Goal: Contribute content: Contribute content

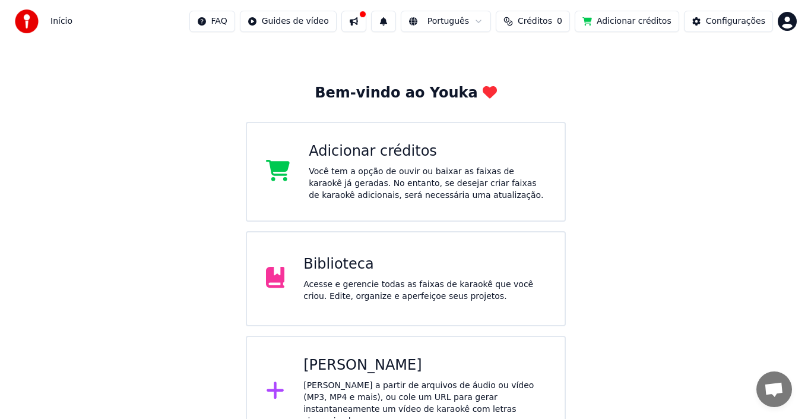
scroll to position [47, 0]
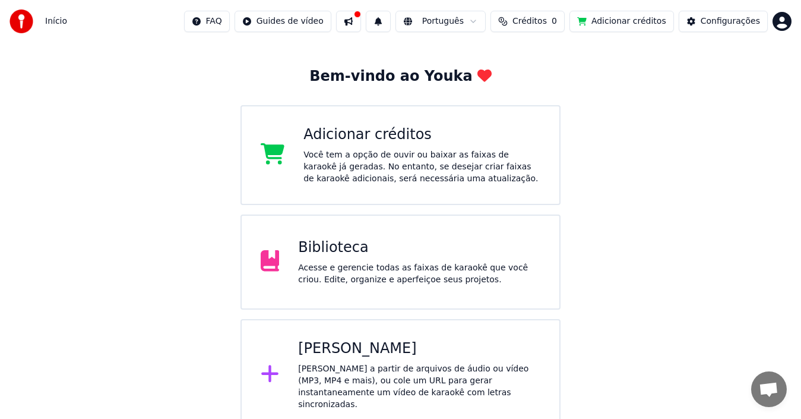
click at [351, 378] on div "[PERSON_NAME] a partir de arquivos de áudio ou vídeo (MP3, MP4 e mais), ou cole…" at bounding box center [419, 386] width 242 height 47
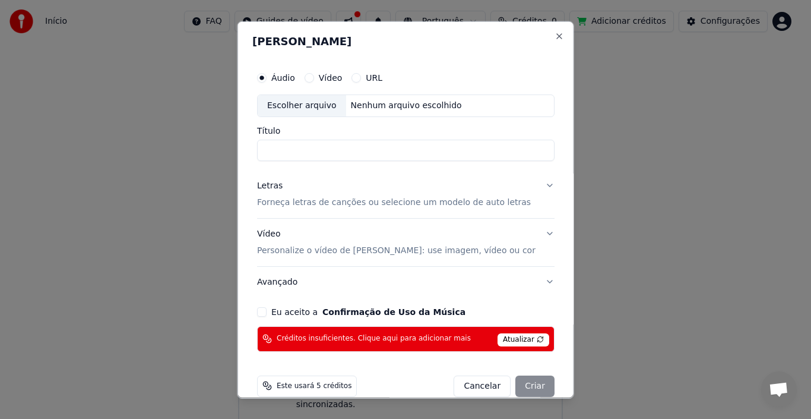
click at [502, 342] on span "Atualizar" at bounding box center [524, 338] width 52 height 13
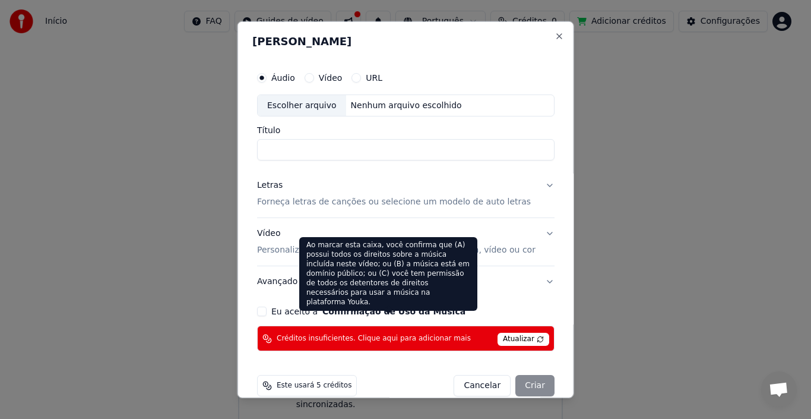
click at [408, 315] on button "Confirmação de Uso da Música" at bounding box center [393, 311] width 143 height 8
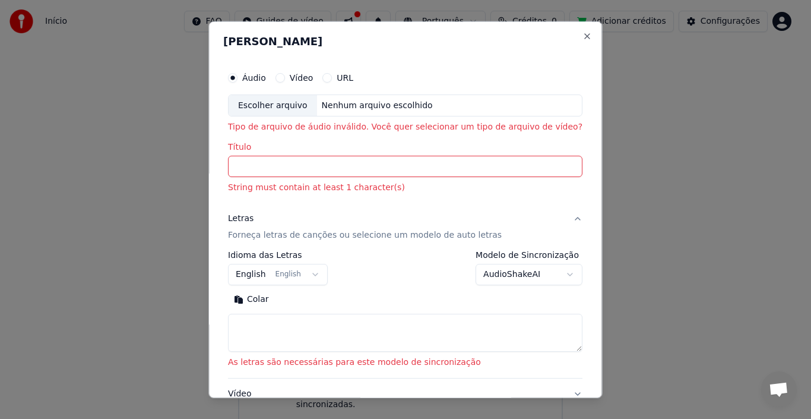
click at [308, 169] on input "Título" at bounding box center [405, 166] width 354 height 21
click at [337, 108] on div "Nenhum arquivo escolhido" at bounding box center [377, 105] width 121 height 12
type input "**********"
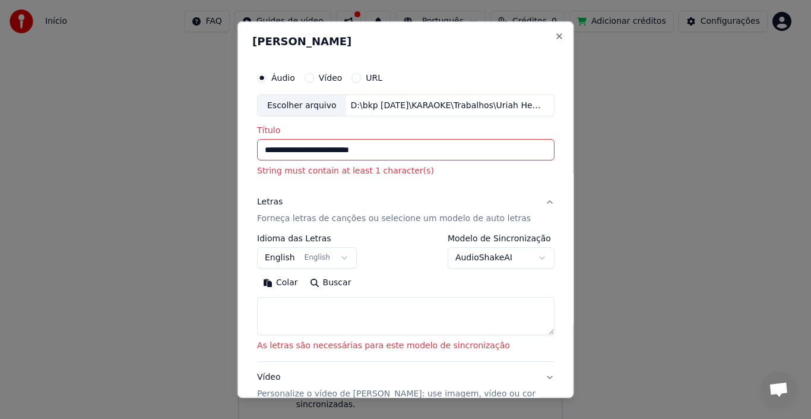
click at [334, 283] on button "Buscar" at bounding box center [329, 282] width 53 height 19
type textarea "**********"
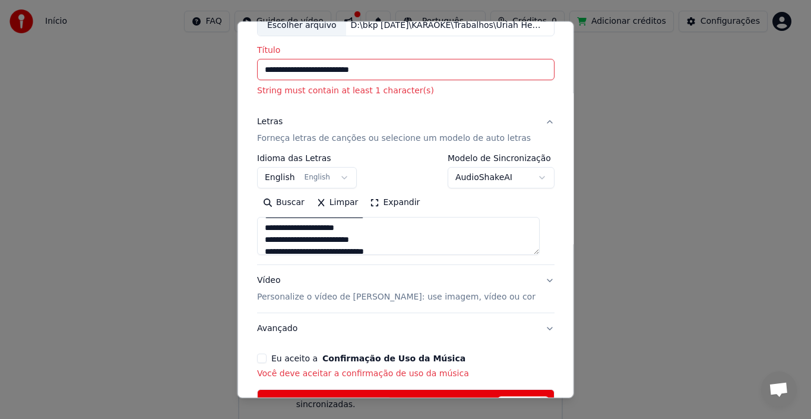
scroll to position [84, 0]
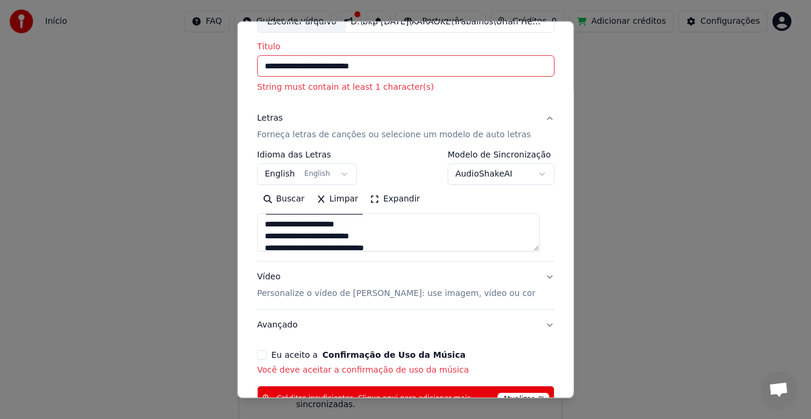
click at [555, 323] on div "**********" at bounding box center [405, 209] width 337 height 377
click at [280, 290] on p "Personalize o vídeo de [PERSON_NAME]: use imagem, vídeo ou cor" at bounding box center [396, 293] width 278 height 12
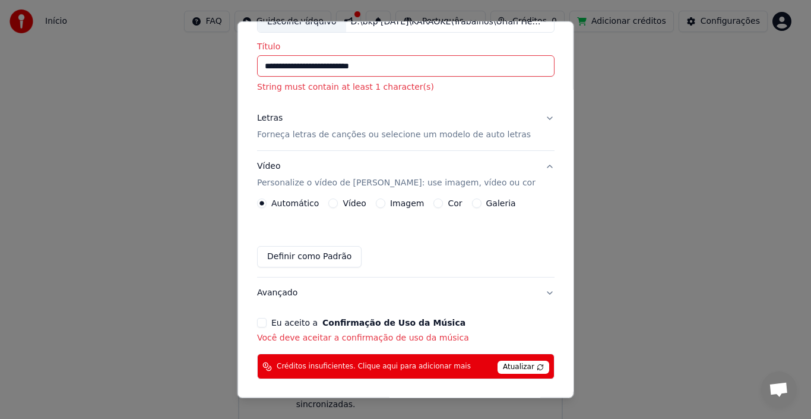
click at [398, 203] on label "Imagem" at bounding box center [406, 203] width 34 height 8
click at [385, 203] on button "Imagem" at bounding box center [379, 202] width 9 height 9
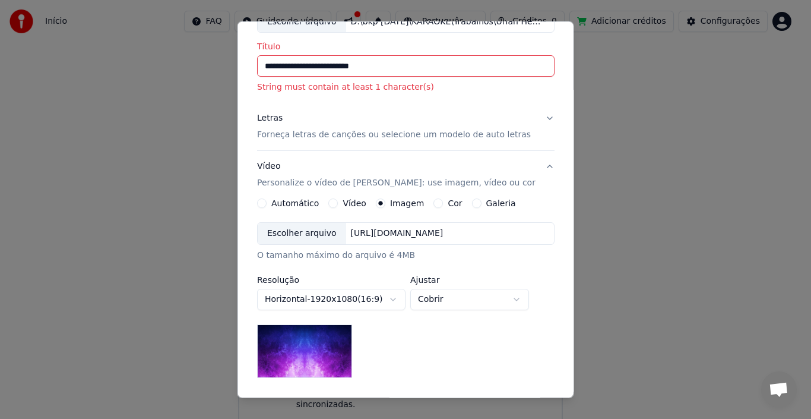
click at [315, 233] on div "Escolher arquivo" at bounding box center [302, 233] width 88 height 21
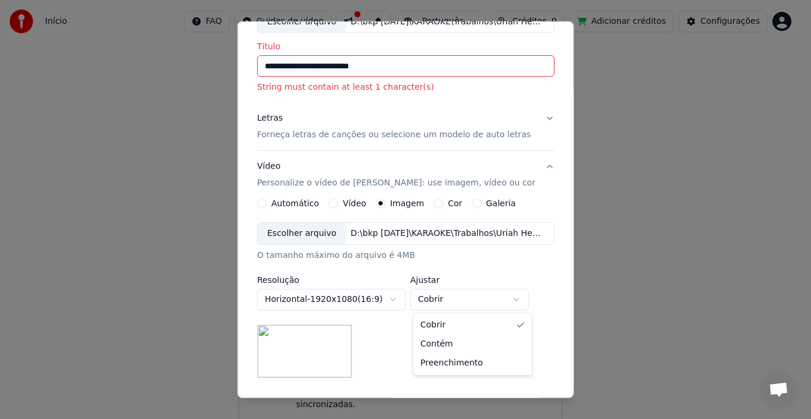
click at [518, 302] on body "**********" at bounding box center [400, 191] width 801 height 477
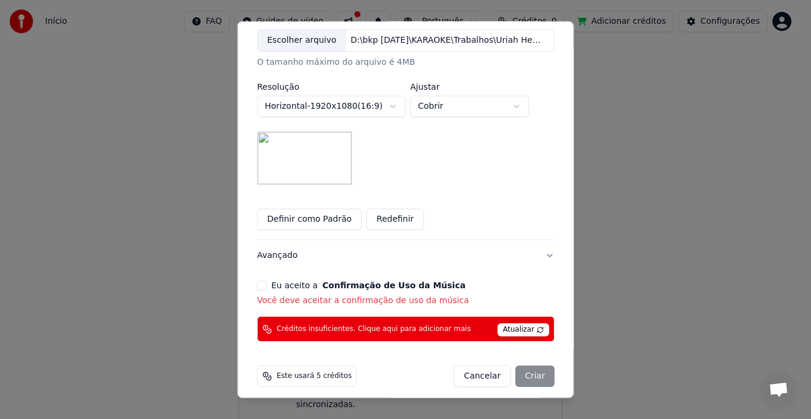
scroll to position [284, 0]
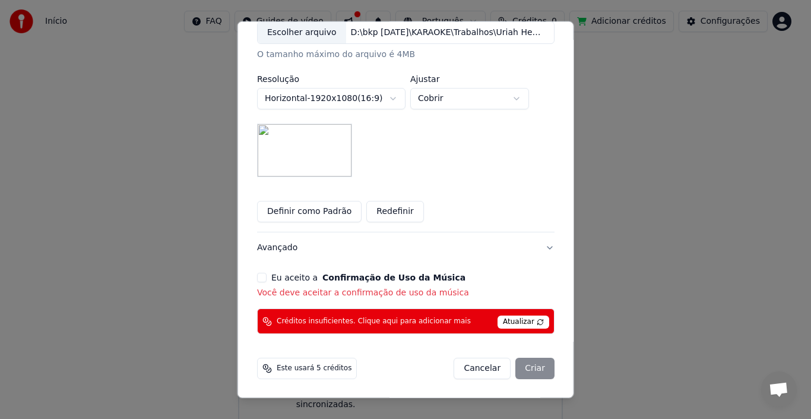
click at [263, 278] on button "Eu aceito a Confirmação de Uso da Música" at bounding box center [261, 276] width 9 height 9
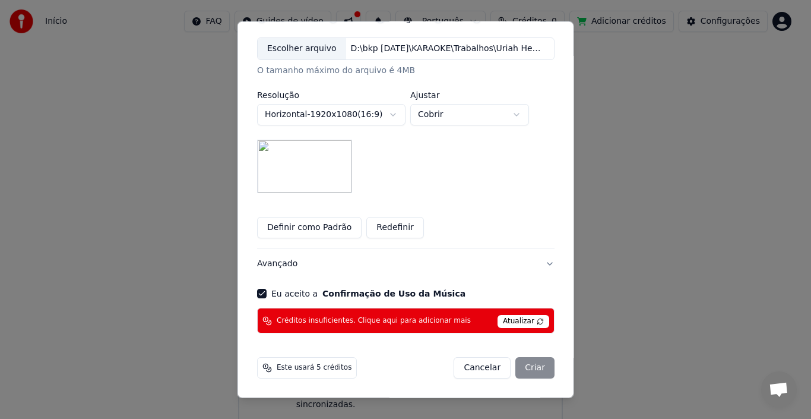
scroll to position [268, 0]
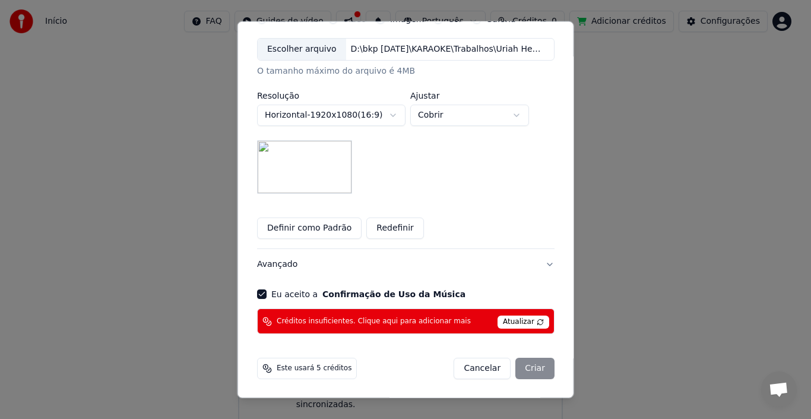
click at [525, 365] on div "Cancelar Criar" at bounding box center [504, 367] width 101 height 21
click at [382, 321] on span "Créditos insuficientes. Clique aqui para adicionar mais" at bounding box center [374, 320] width 194 height 9
click at [399, 321] on span "Créditos insuficientes. Clique aqui para adicionar mais" at bounding box center [374, 320] width 194 height 9
click at [504, 321] on span "Atualizar" at bounding box center [524, 321] width 52 height 13
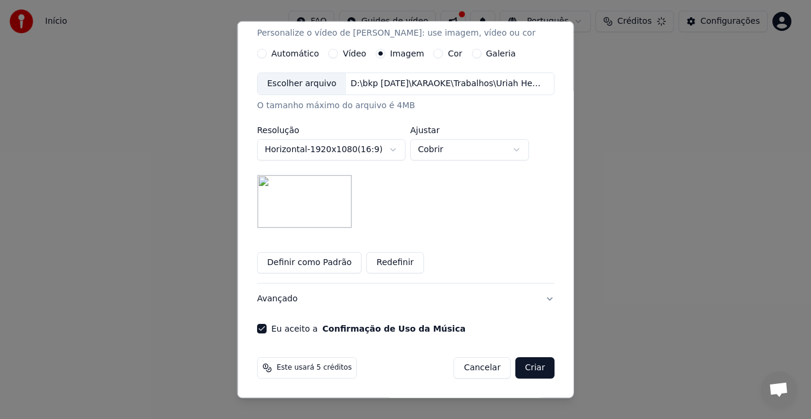
scroll to position [0, 0]
click at [527, 368] on button "Criar" at bounding box center [534, 367] width 39 height 21
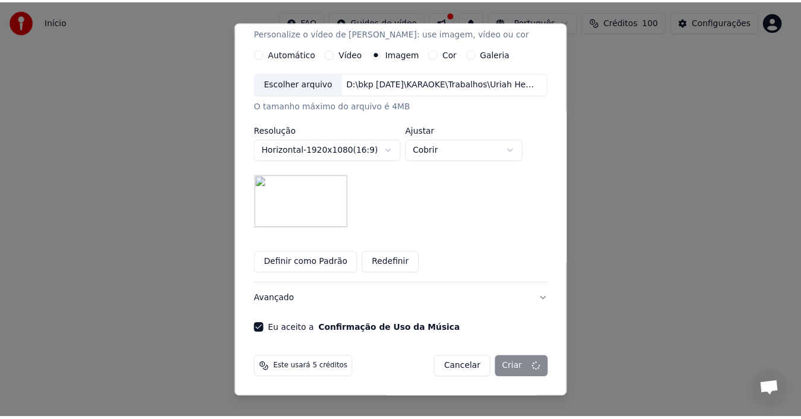
scroll to position [217, 0]
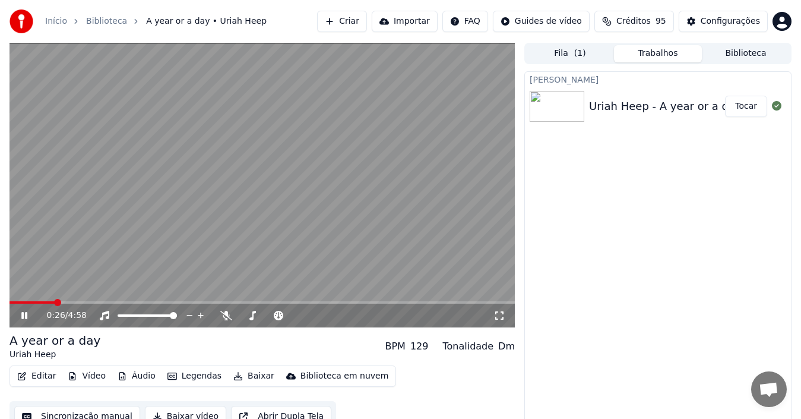
drag, startPoint x: 498, startPoint y: 316, endPoint x: 498, endPoint y: 329, distance: 13.7
click at [498, 316] on icon at bounding box center [499, 314] width 12 height 9
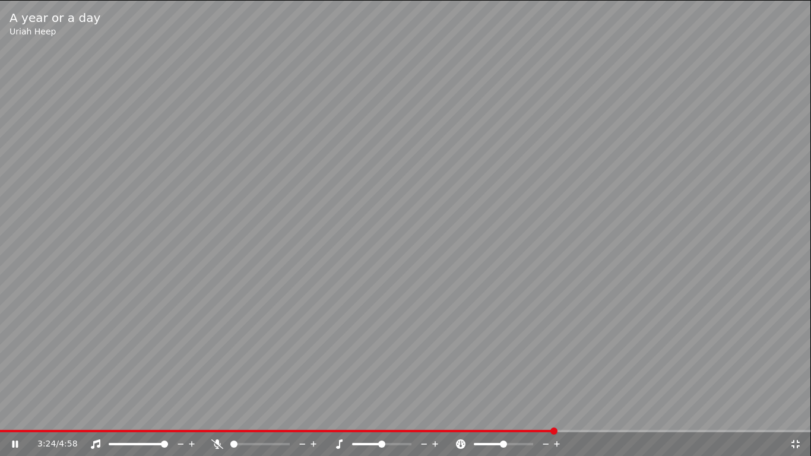
click at [456, 390] on icon at bounding box center [461, 443] width 12 height 9
click at [759, 390] on icon at bounding box center [795, 444] width 8 height 8
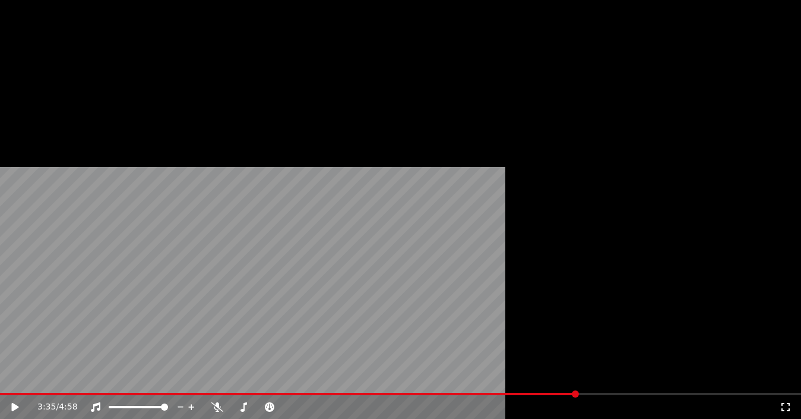
scroll to position [13, 0]
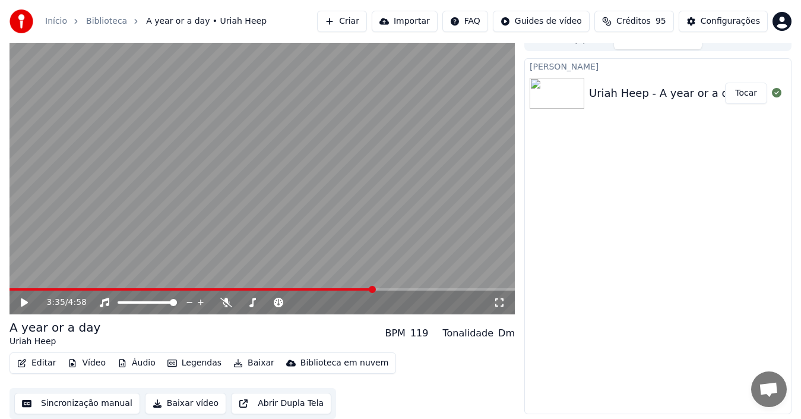
click at [45, 365] on button "Editar" at bounding box center [36, 362] width 48 height 17
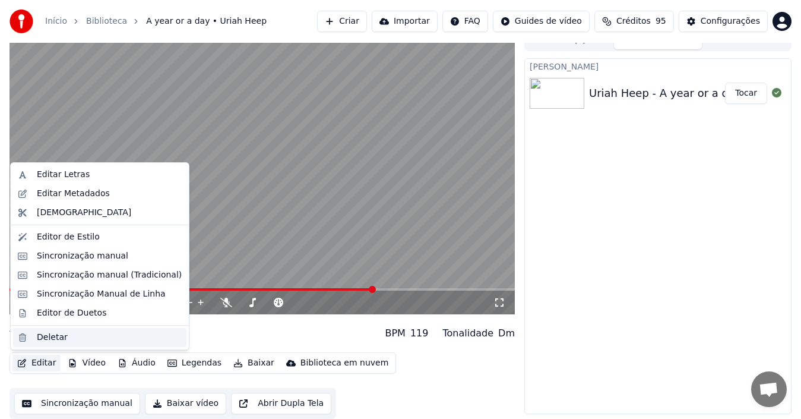
click at [39, 340] on div "Deletar" at bounding box center [52, 337] width 31 height 12
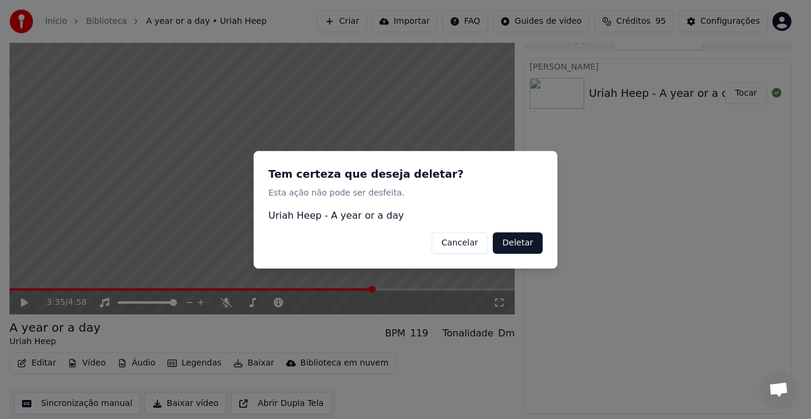
click at [515, 244] on button "Deletar" at bounding box center [518, 242] width 50 height 21
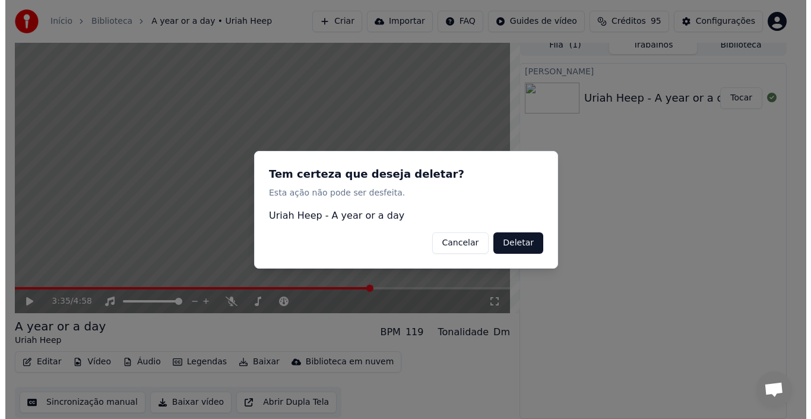
scroll to position [8, 0]
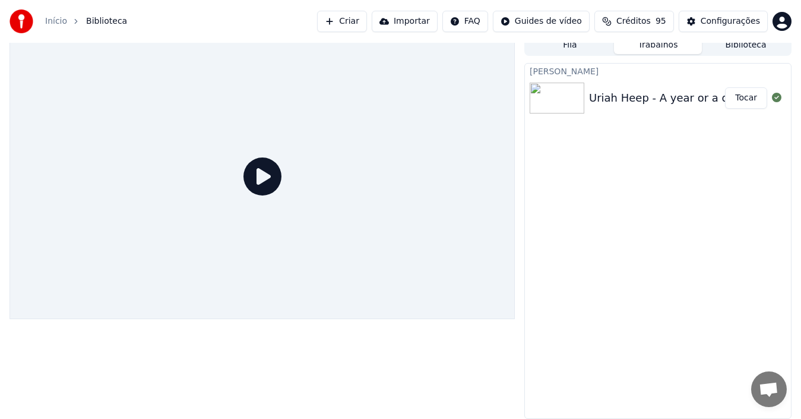
click at [601, 99] on div "Uriah Heep - A year or a day" at bounding box center [665, 98] width 153 height 17
click at [418, 20] on button "Importar" at bounding box center [405, 21] width 66 height 21
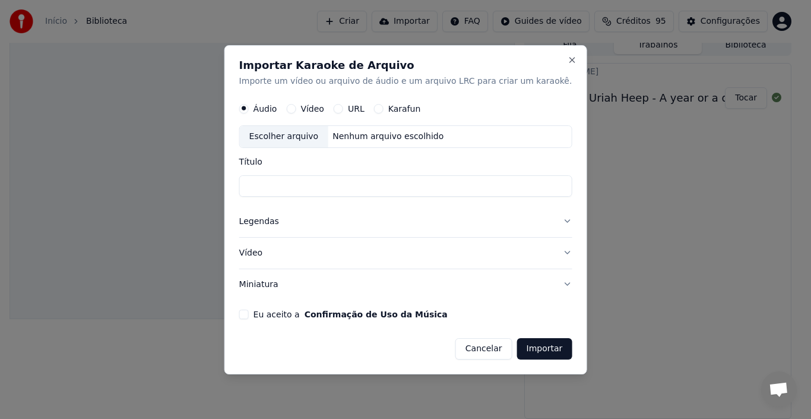
click at [410, 135] on div "Nenhum arquivo escolhido" at bounding box center [388, 137] width 121 height 12
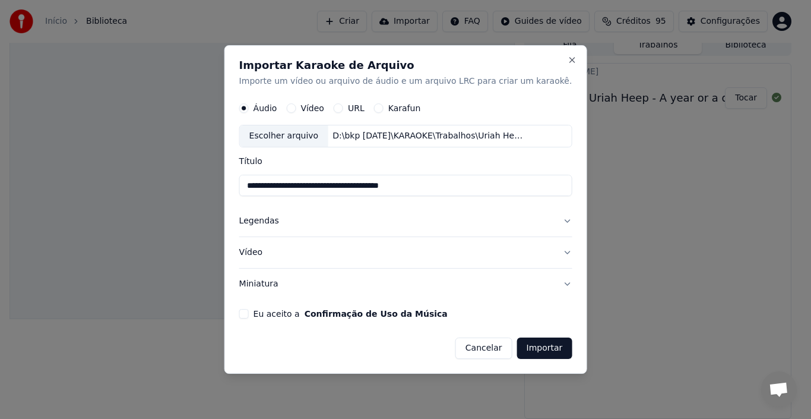
click at [463, 189] on input "**********" at bounding box center [405, 185] width 333 height 21
click at [549, 221] on button "Legendas" at bounding box center [405, 221] width 333 height 31
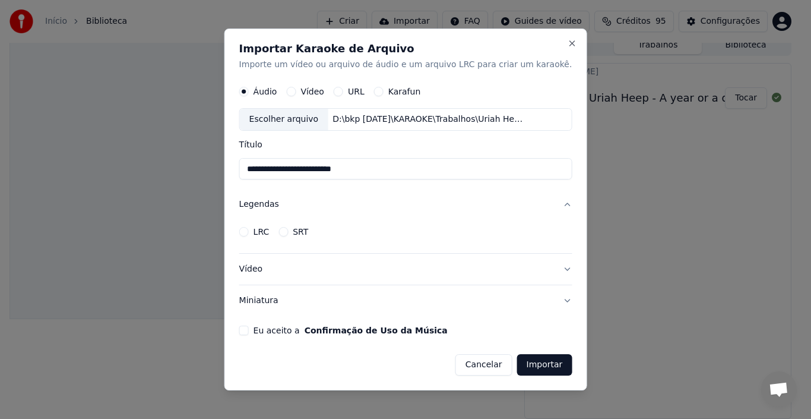
click at [270, 232] on label "LRC" at bounding box center [262, 231] width 16 height 8
click at [249, 232] on button "LRC" at bounding box center [243, 231] width 9 height 9
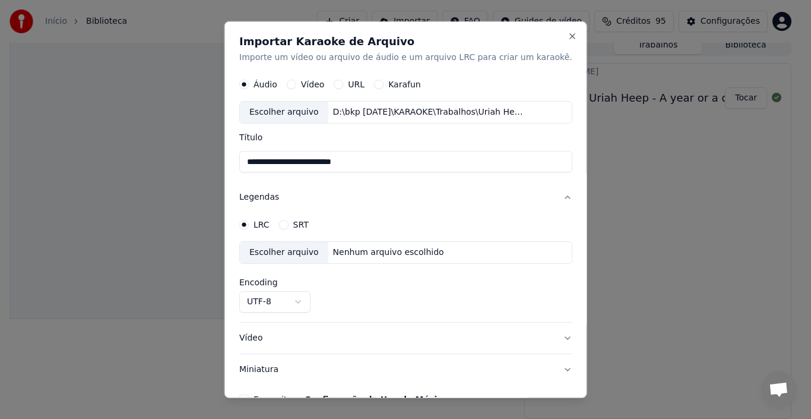
click at [349, 251] on div "Nenhum arquivo escolhido" at bounding box center [388, 252] width 121 height 12
click at [308, 224] on label "SRT" at bounding box center [300, 224] width 15 height 8
click at [288, 224] on button "SRT" at bounding box center [282, 224] width 9 height 9
click at [328, 255] on div "Escolher arquivo" at bounding box center [284, 252] width 88 height 21
click at [249, 227] on button "LRC" at bounding box center [243, 224] width 9 height 9
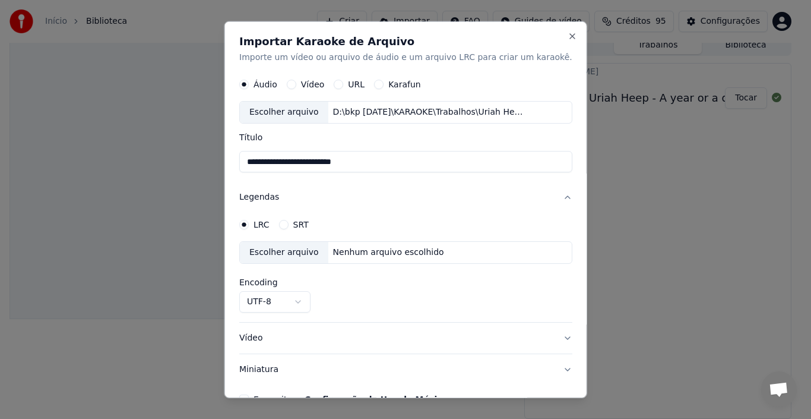
click at [538, 198] on button "Legendas" at bounding box center [405, 197] width 333 height 31
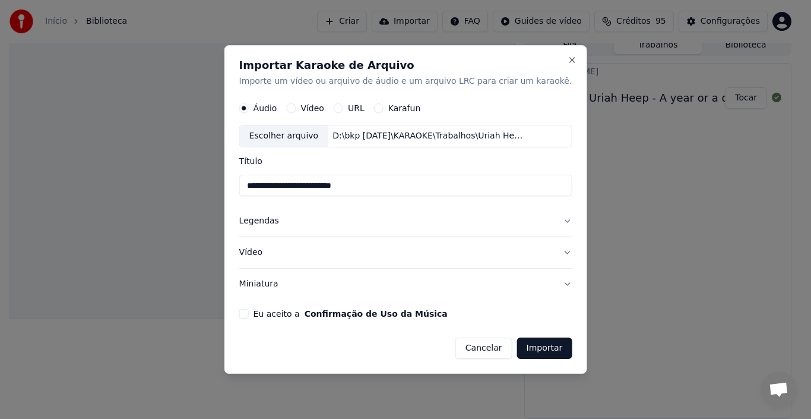
click at [277, 222] on button "Legendas" at bounding box center [405, 221] width 333 height 31
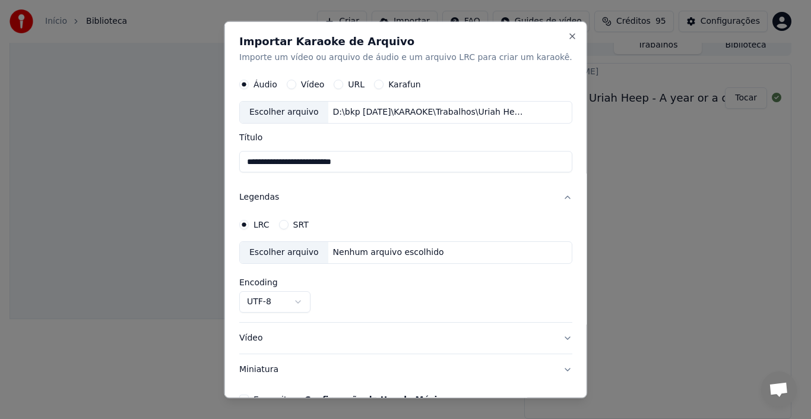
click at [312, 305] on body "**********" at bounding box center [400, 201] width 801 height 419
click at [315, 111] on div "Escolher arquivo" at bounding box center [284, 112] width 88 height 21
click at [277, 114] on div "Escolher arquivo" at bounding box center [284, 112] width 88 height 21
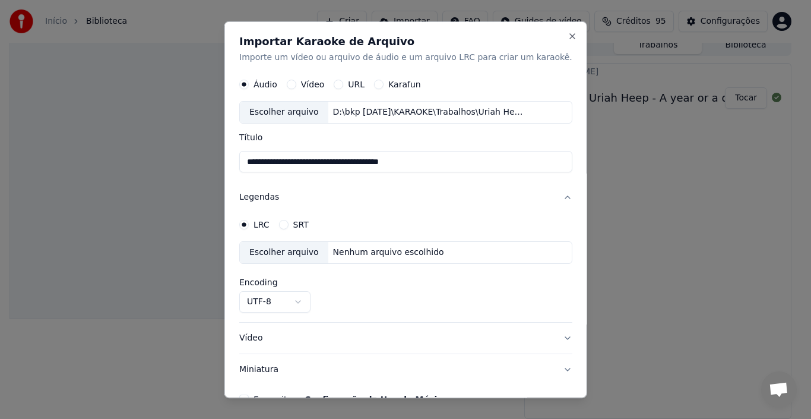
click at [448, 161] on input "**********" at bounding box center [405, 161] width 333 height 21
type input "**********"
click at [295, 249] on div "Escolher arquivo" at bounding box center [284, 252] width 88 height 21
select select "**********"
click at [266, 335] on button "Vídeo" at bounding box center [405, 337] width 333 height 31
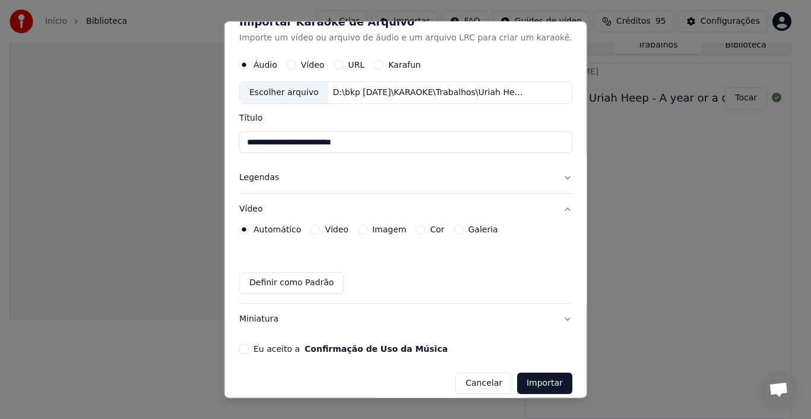
scroll to position [30, 0]
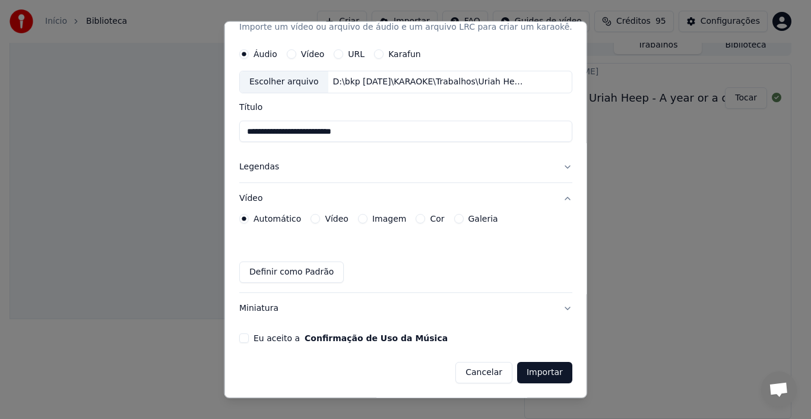
click at [394, 220] on label "Imagem" at bounding box center [389, 218] width 34 height 8
click at [367, 220] on button "Imagem" at bounding box center [362, 218] width 9 height 9
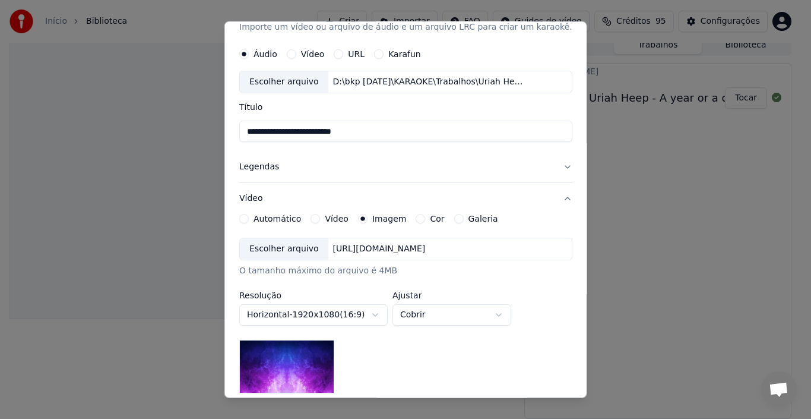
click at [365, 252] on div "[URL][DOMAIN_NAME]" at bounding box center [379, 249] width 102 height 12
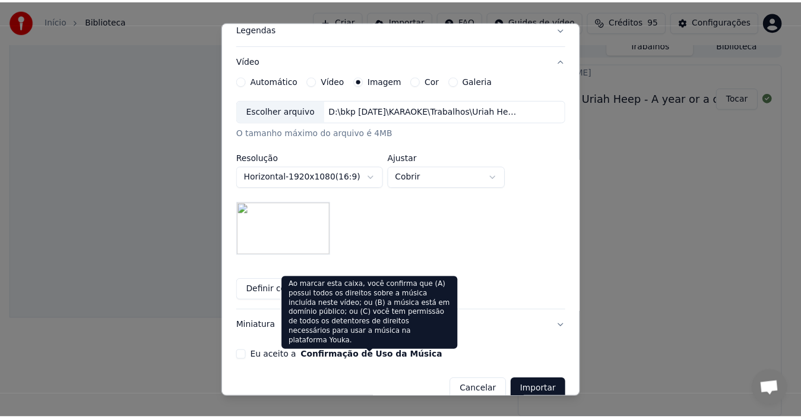
scroll to position [186, 0]
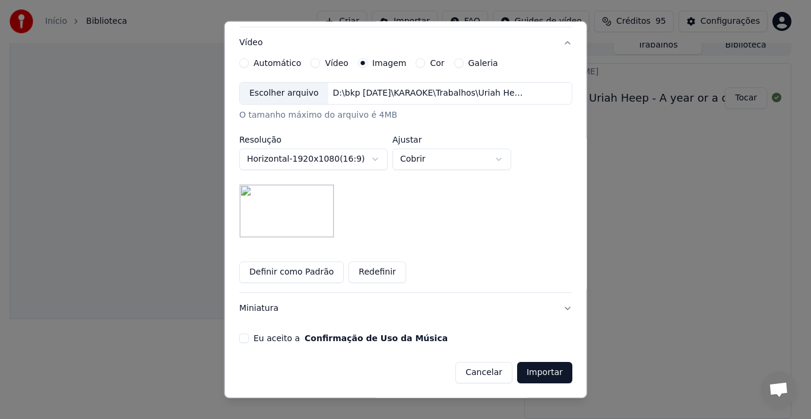
click at [249, 341] on button "Eu aceito a Confirmação de Uso da Música" at bounding box center [243, 337] width 9 height 9
click at [519, 374] on button "Importar" at bounding box center [544, 372] width 55 height 21
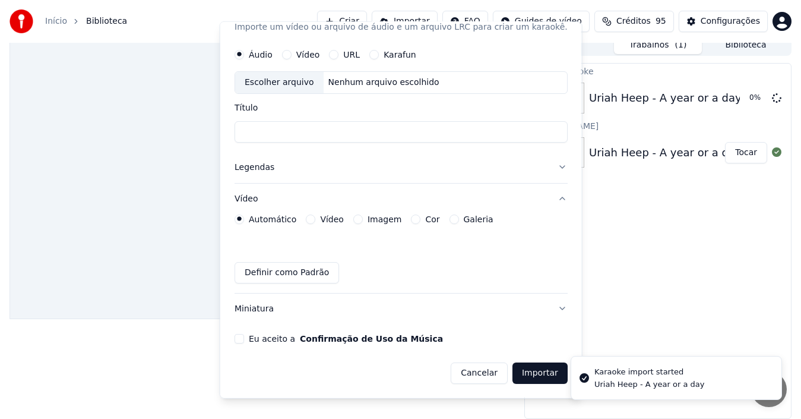
scroll to position [30, 0]
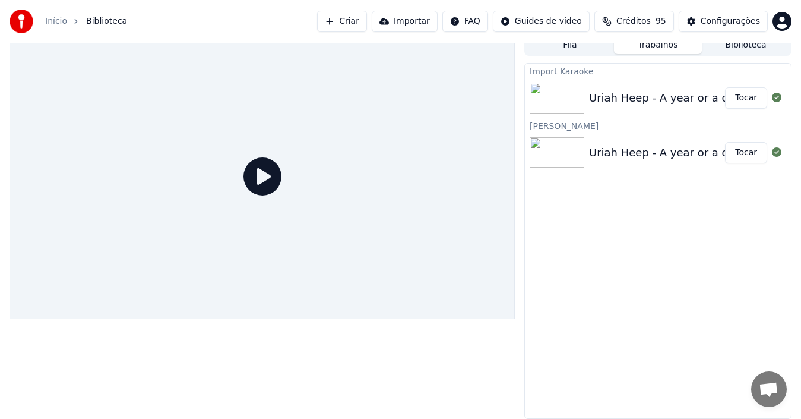
click at [744, 95] on button "Tocar" at bounding box center [746, 97] width 42 height 21
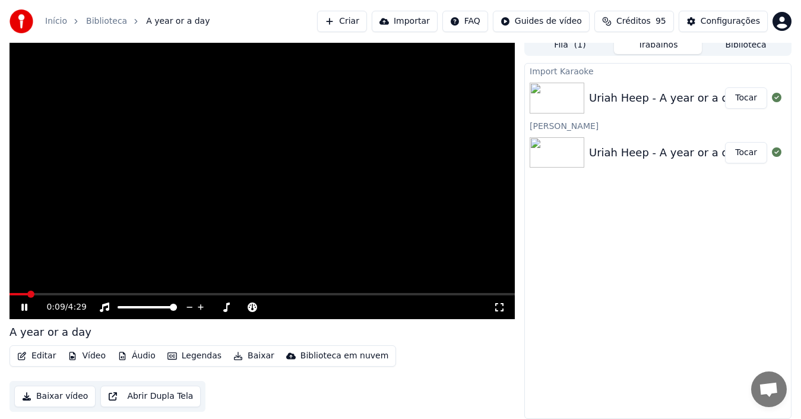
click at [498, 306] on icon at bounding box center [499, 306] width 12 height 9
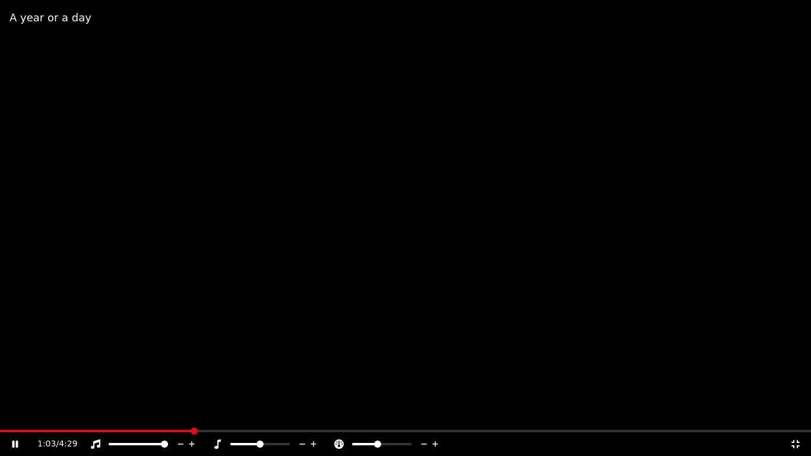
click at [237, 390] on span at bounding box center [405, 431] width 811 height 2
click at [380, 390] on span at bounding box center [377, 444] width 7 height 7
click at [382, 390] on span at bounding box center [381, 444] width 59 height 2
click at [759, 390] on icon at bounding box center [796, 443] width 12 height 9
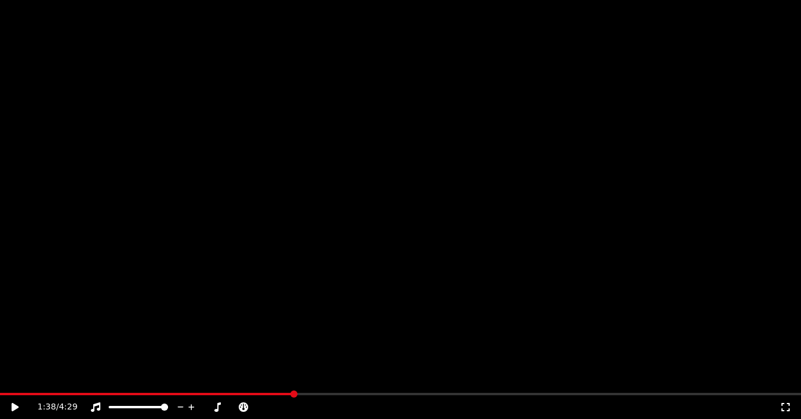
scroll to position [8, 0]
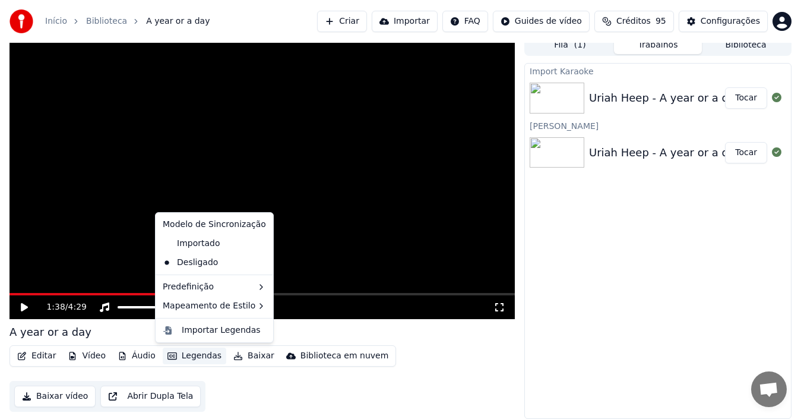
click at [187, 354] on button "Legendas" at bounding box center [195, 355] width 64 height 17
click at [193, 262] on div "Desligado" at bounding box center [214, 262] width 113 height 19
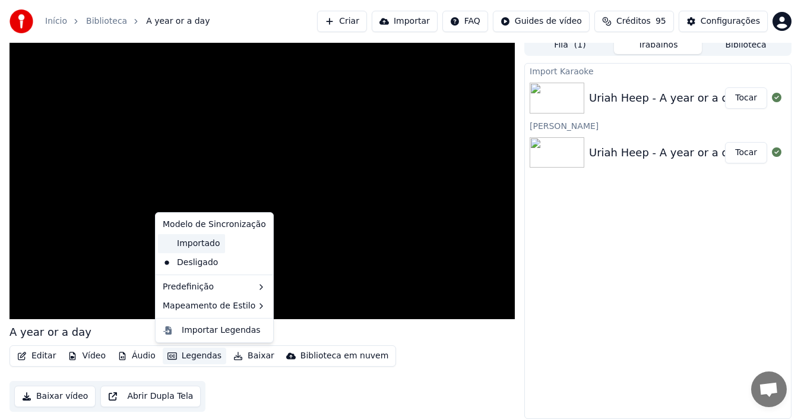
click at [169, 242] on div "Importado" at bounding box center [191, 243] width 67 height 19
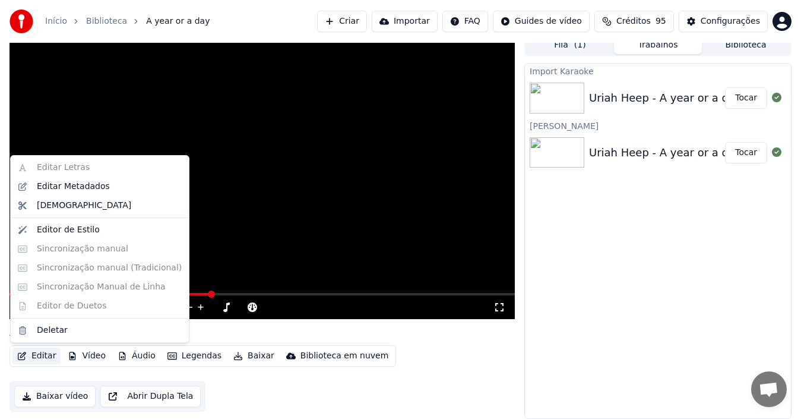
click at [42, 358] on button "Editar" at bounding box center [36, 355] width 48 height 17
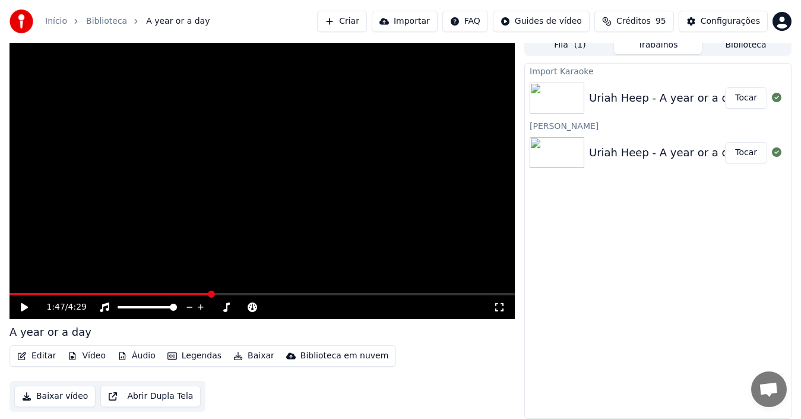
click at [41, 356] on button "Editar" at bounding box center [36, 355] width 48 height 17
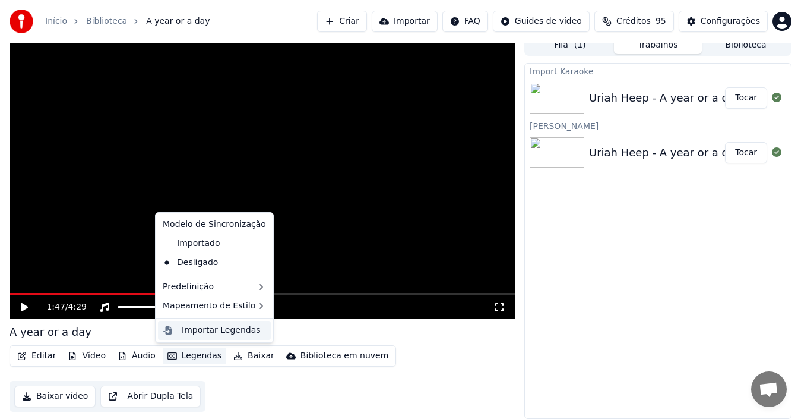
click at [192, 329] on div "Importar Legendas" at bounding box center [221, 330] width 79 height 12
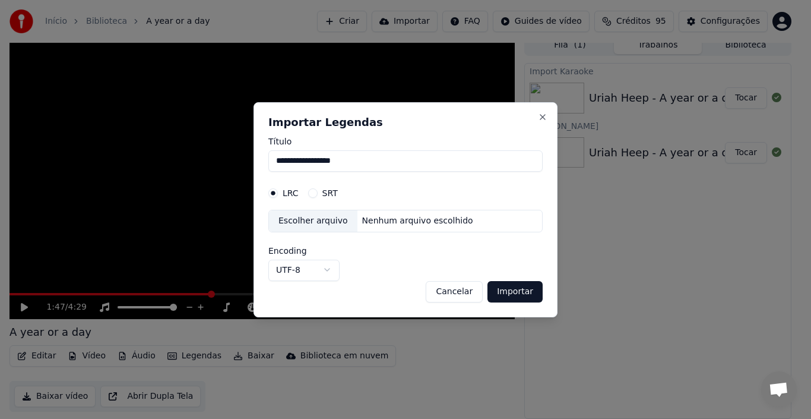
click at [337, 220] on div "Escolher arquivo" at bounding box center [313, 220] width 88 height 21
click at [543, 121] on button "Close" at bounding box center [542, 116] width 9 height 9
